Goal: Navigation & Orientation: Find specific page/section

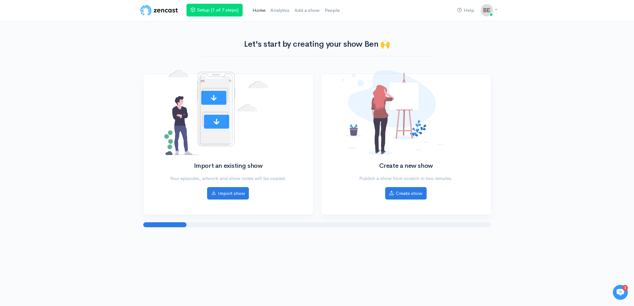
click at [252, 7] on link "Home" at bounding box center [259, 10] width 18 height 13
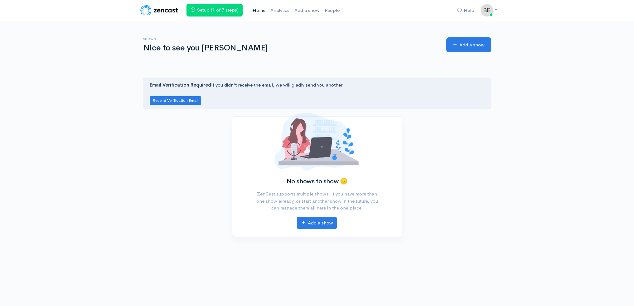
click at [263, 10] on link "Home" at bounding box center [259, 10] width 18 height 13
click at [258, 13] on link "Home" at bounding box center [259, 10] width 18 height 13
